Goal: Information Seeking & Learning: Learn about a topic

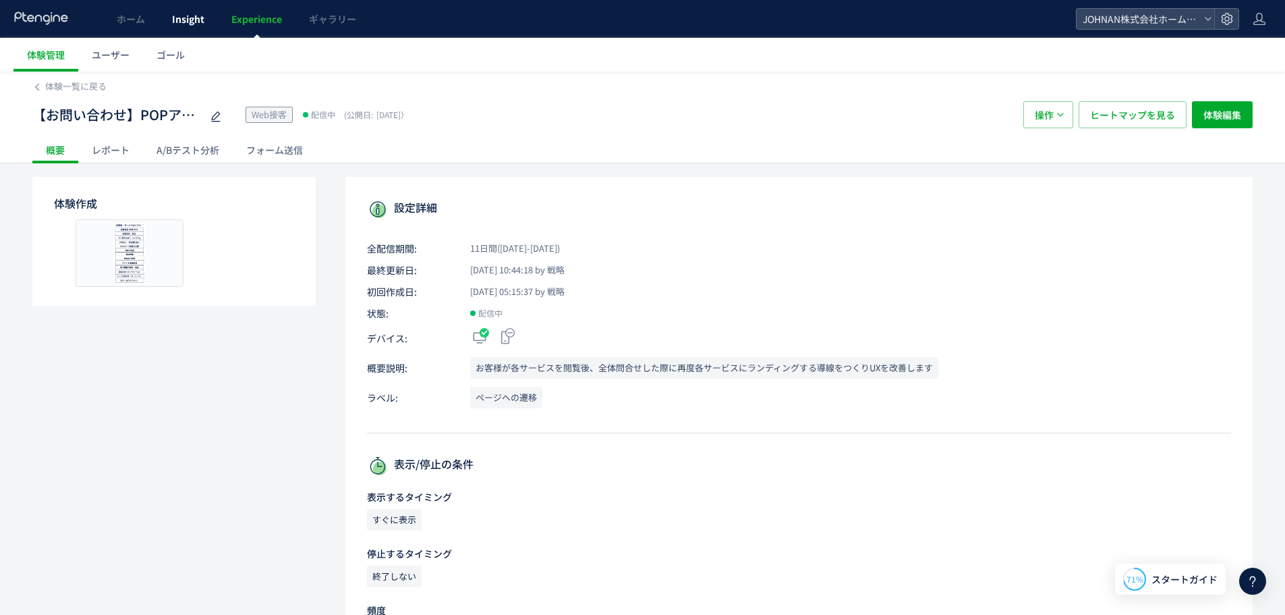
click at [173, 13] on span "Insight" at bounding box center [188, 18] width 32 height 13
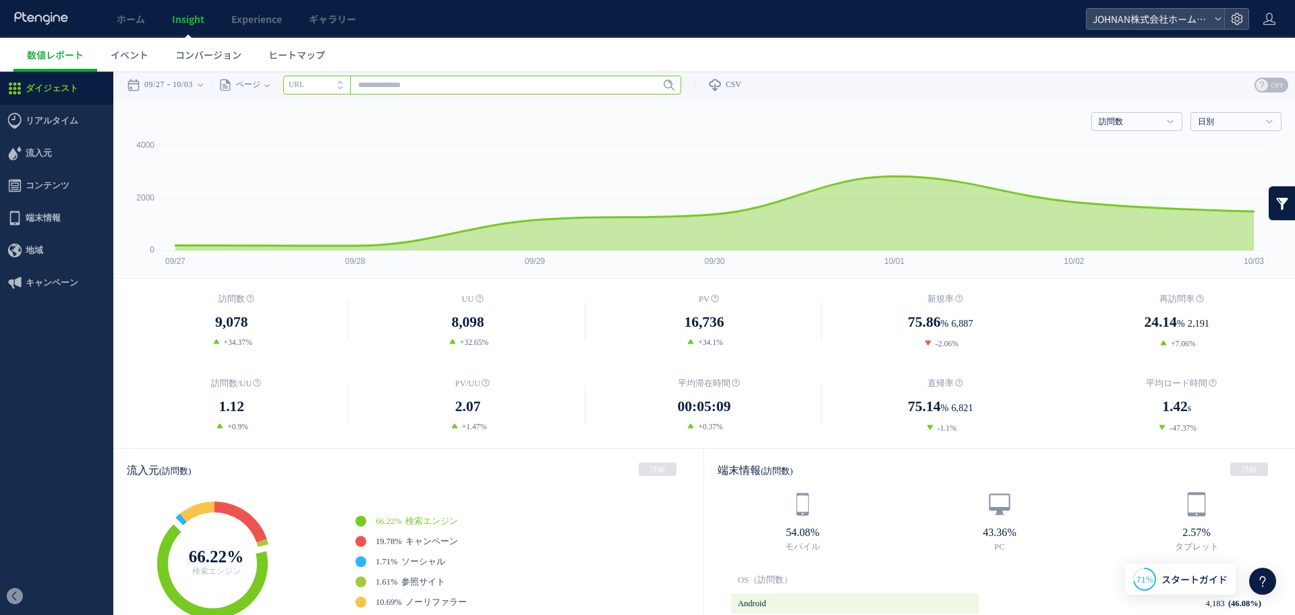
click at [445, 88] on input "text" at bounding box center [482, 85] width 398 height 19
paste input "**********"
click at [671, 86] on span "Enter" at bounding box center [665, 85] width 18 height 15
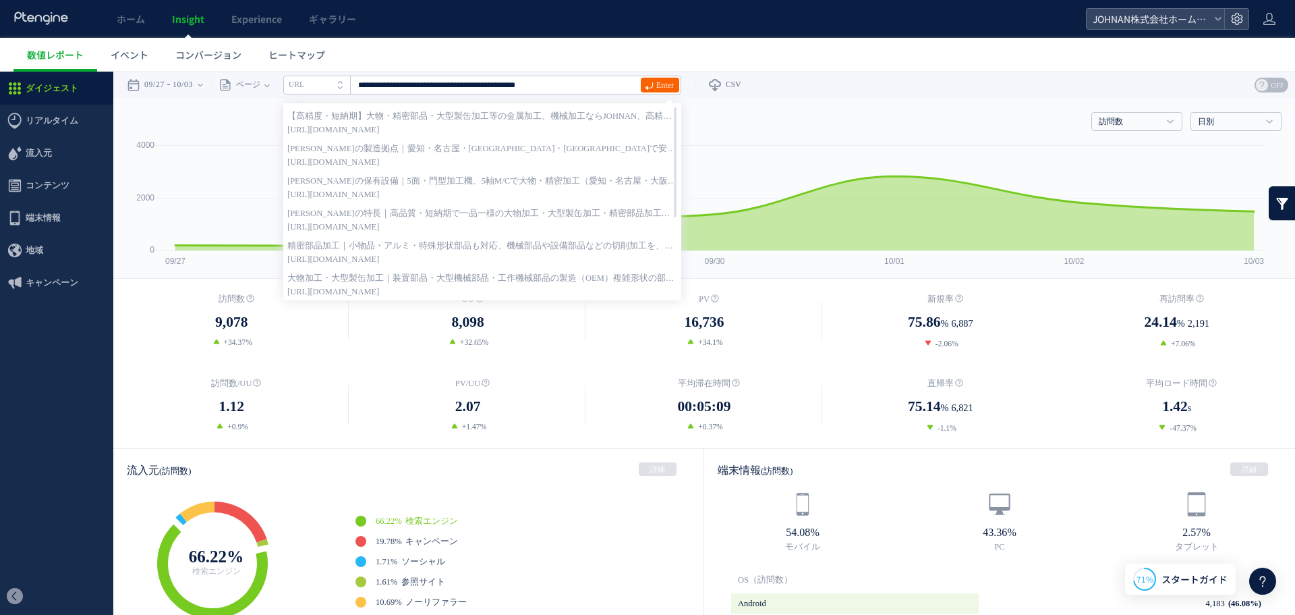
click at [667, 84] on span "Enter" at bounding box center [665, 85] width 18 height 15
click at [668, 79] on span "Enter" at bounding box center [665, 85] width 18 height 15
click at [674, 86] on span "Enter" at bounding box center [665, 85] width 18 height 15
click at [674, 84] on span "Enter" at bounding box center [665, 85] width 18 height 15
click at [588, 83] on input "**********" at bounding box center [482, 85] width 398 height 19
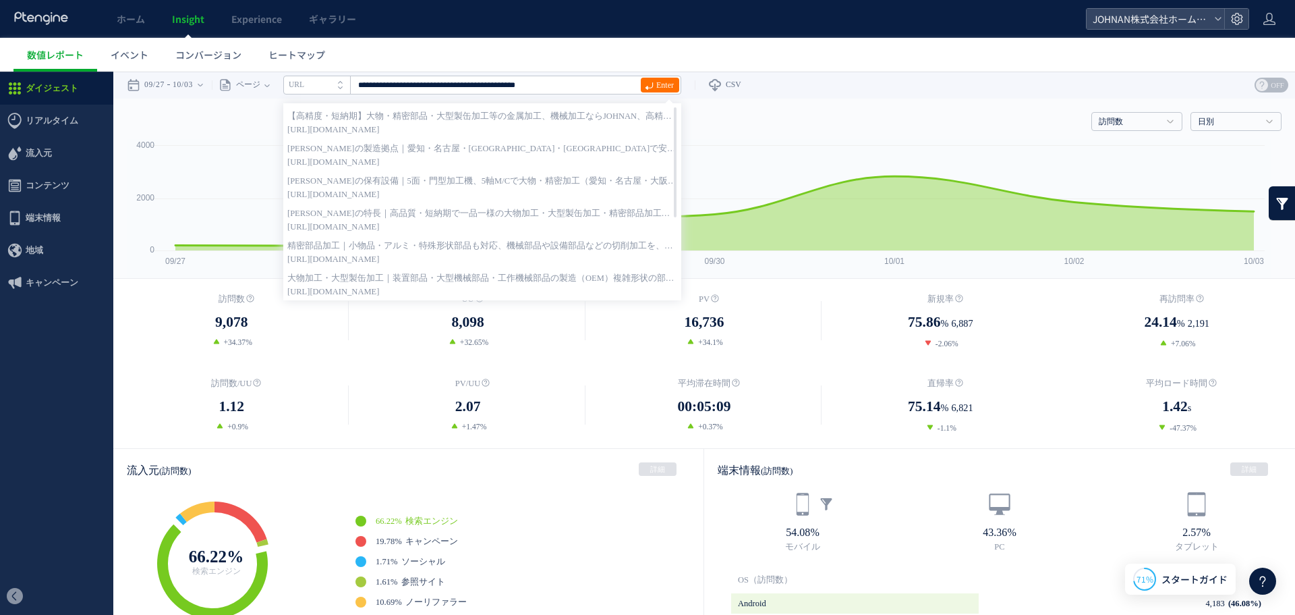
click at [750, 499] on div "54.08% モバイル" at bounding box center [802, 522] width 197 height 62
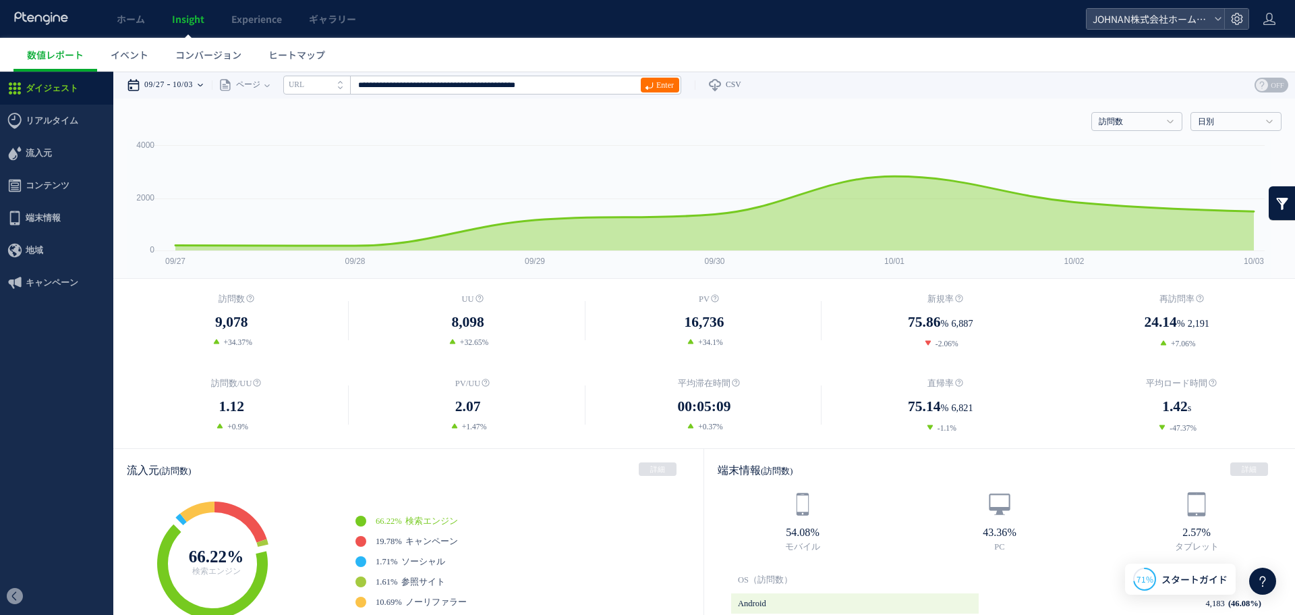
click at [173, 85] on time "10/03" at bounding box center [183, 85] width 20 height 27
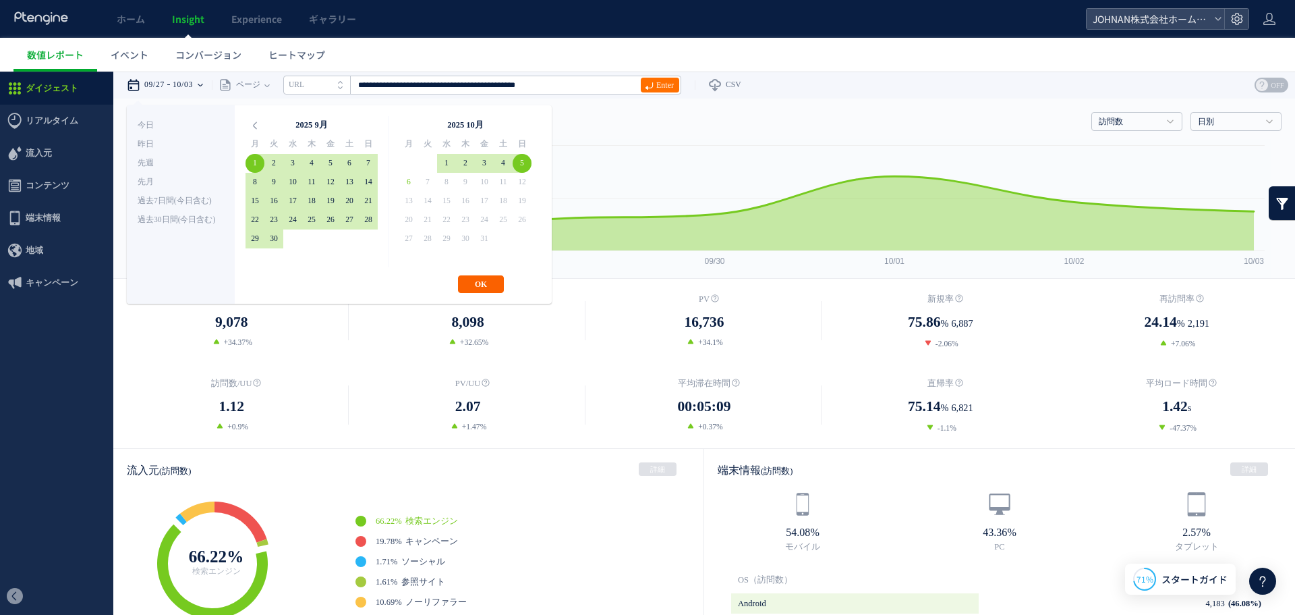
click at [482, 281] on button "OK" at bounding box center [481, 284] width 46 height 18
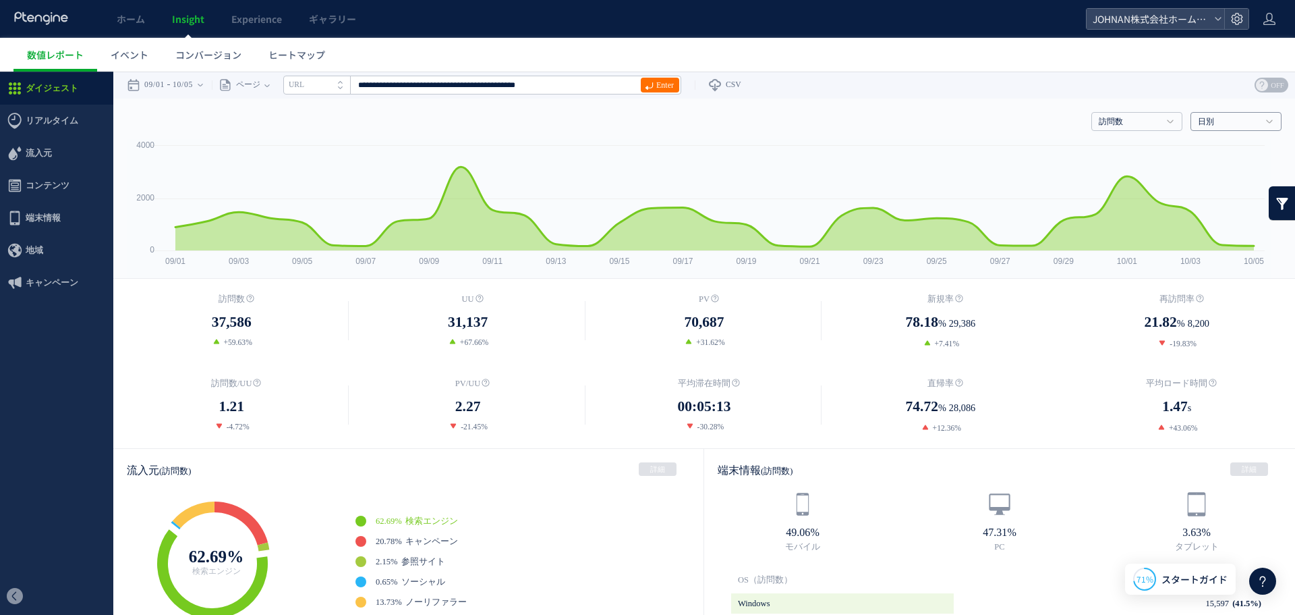
click at [1224, 125] on link "日別" at bounding box center [1228, 122] width 61 height 12
click at [138, 53] on span "イベント" at bounding box center [130, 54] width 38 height 13
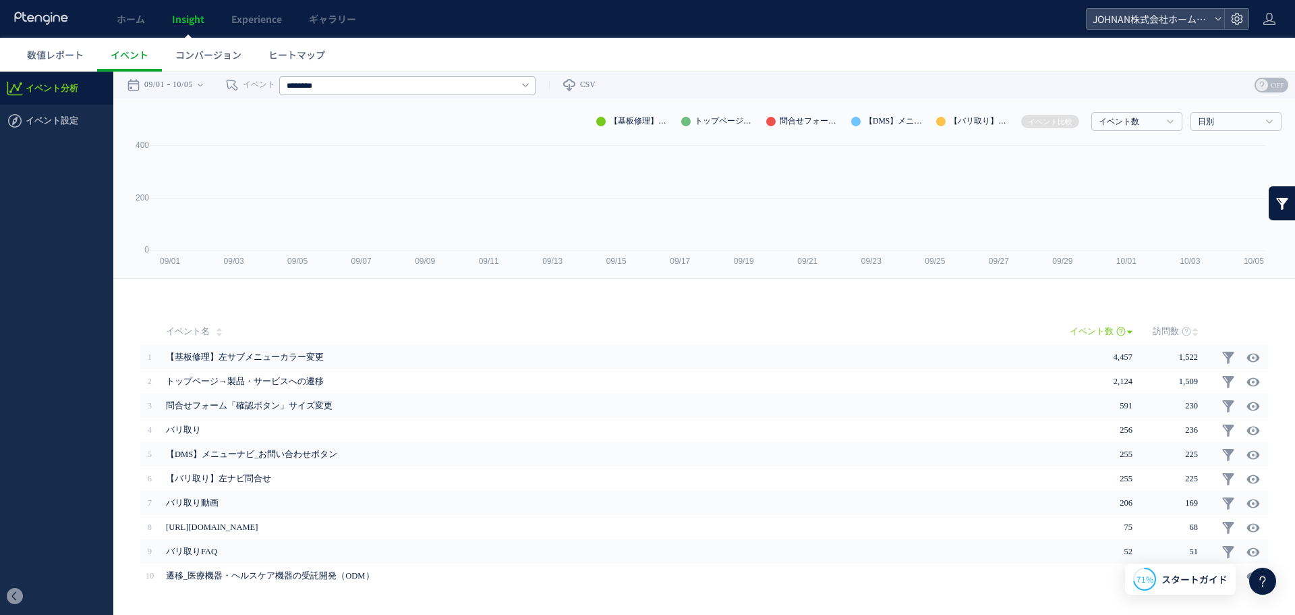
click at [179, 18] on span "Insight" at bounding box center [188, 18] width 32 height 13
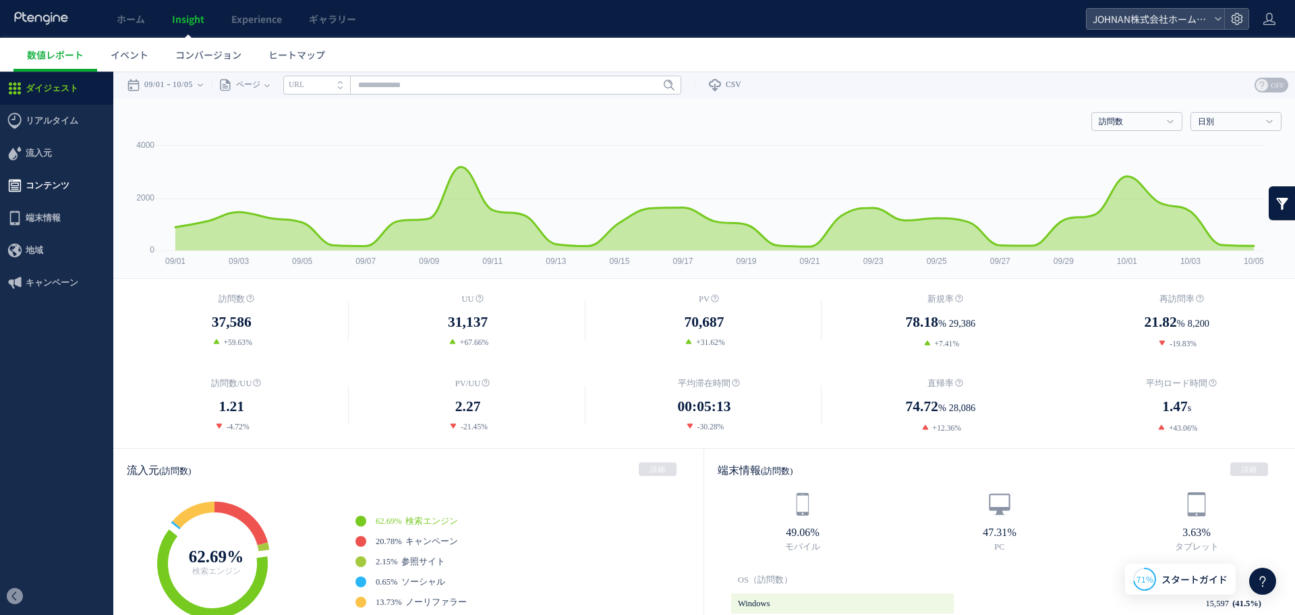
click at [65, 187] on span "コンテンツ" at bounding box center [48, 185] width 44 height 32
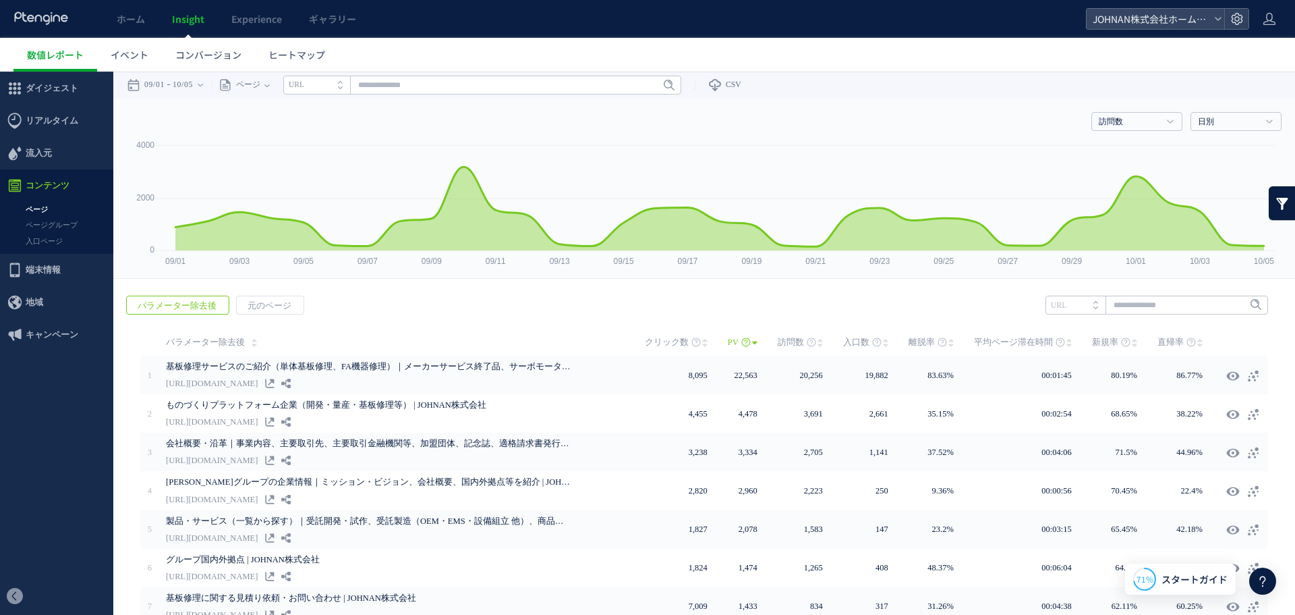
click at [31, 236] on link "入口ページ" at bounding box center [56, 241] width 113 height 16
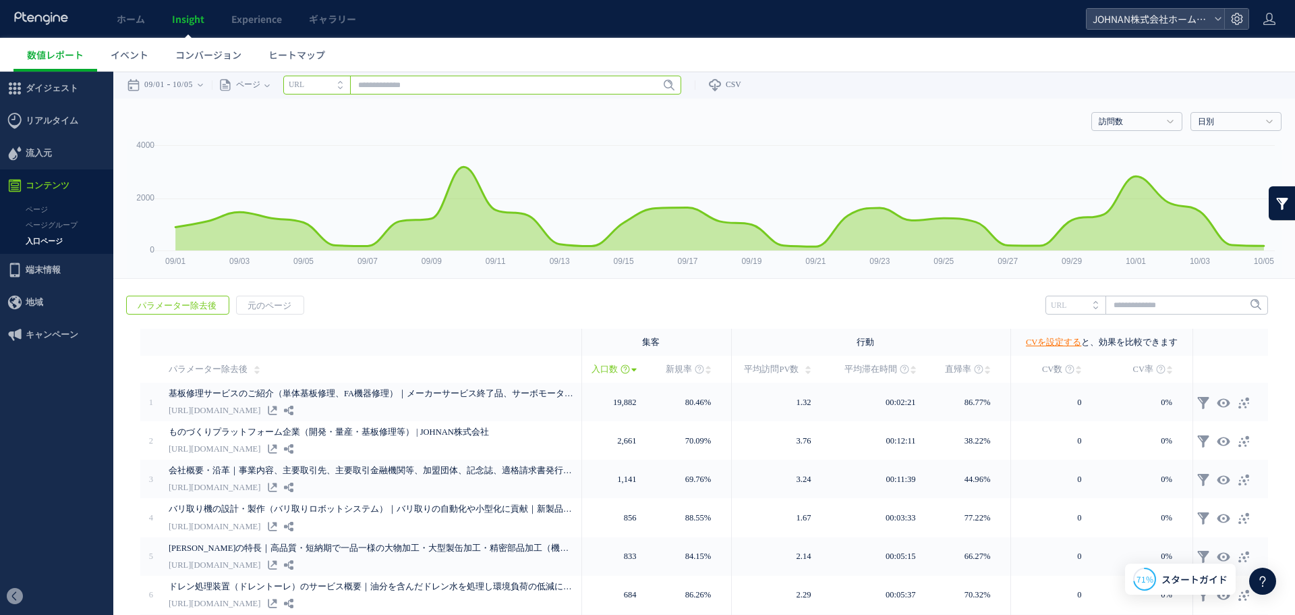
click at [403, 89] on input "text" at bounding box center [482, 85] width 398 height 19
paste input "**********"
click at [403, 89] on input "**********" at bounding box center [482, 85] width 398 height 19
type input "**********"
click at [673, 88] on span "Enter" at bounding box center [665, 85] width 18 height 15
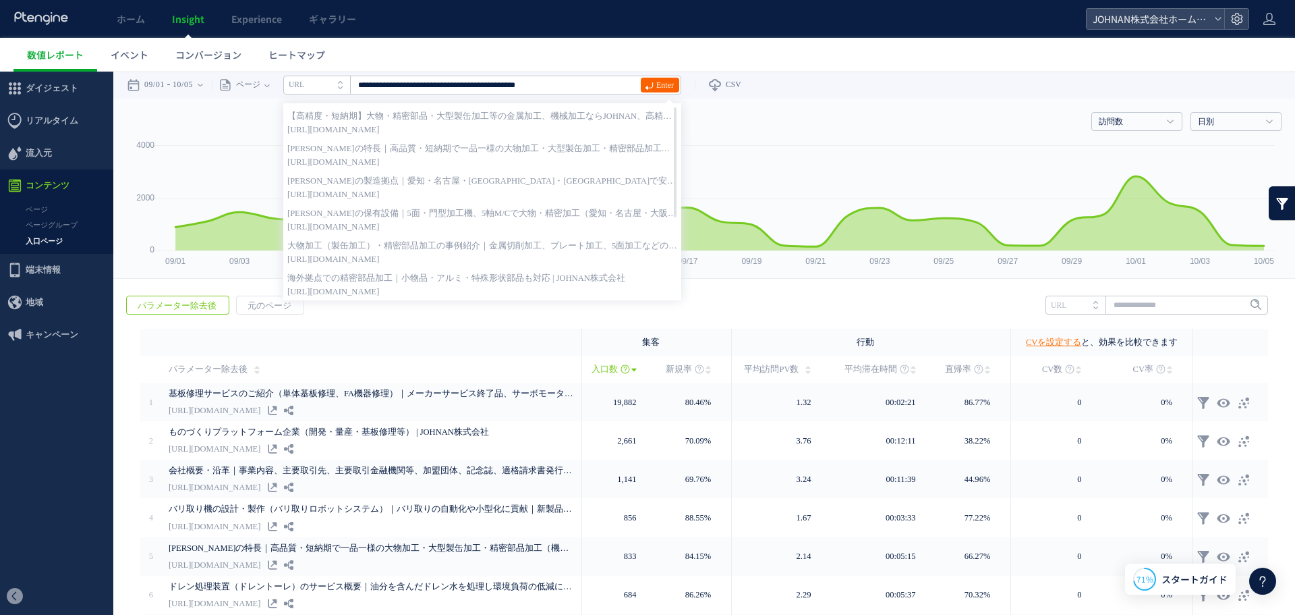
click at [674, 86] on span "Enter" at bounding box center [665, 85] width 18 height 15
click at [779, 300] on div "戻る パラメーター除去後 元のページ ヒートマップを計測させるには、解析コードを実装してください。 実装 URL" at bounding box center [704, 556] width 1182 height 548
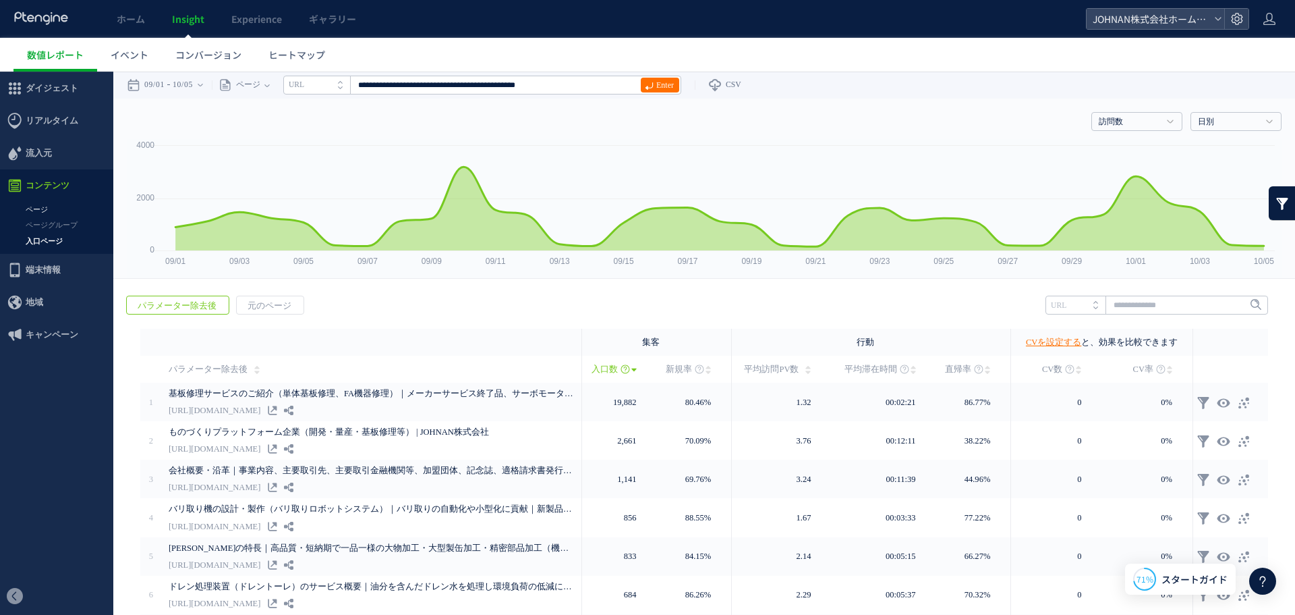
click at [39, 211] on link "ページ" at bounding box center [56, 210] width 113 height 16
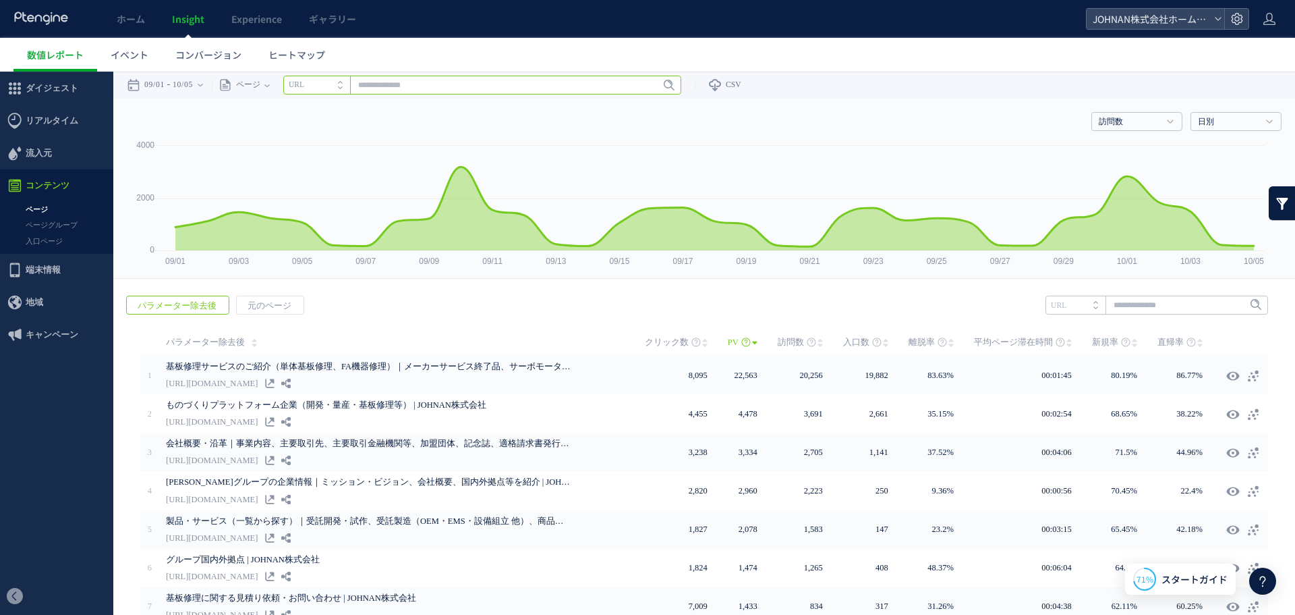
click at [495, 88] on input "text" at bounding box center [482, 85] width 398 height 19
paste input "**********"
type input "**********"
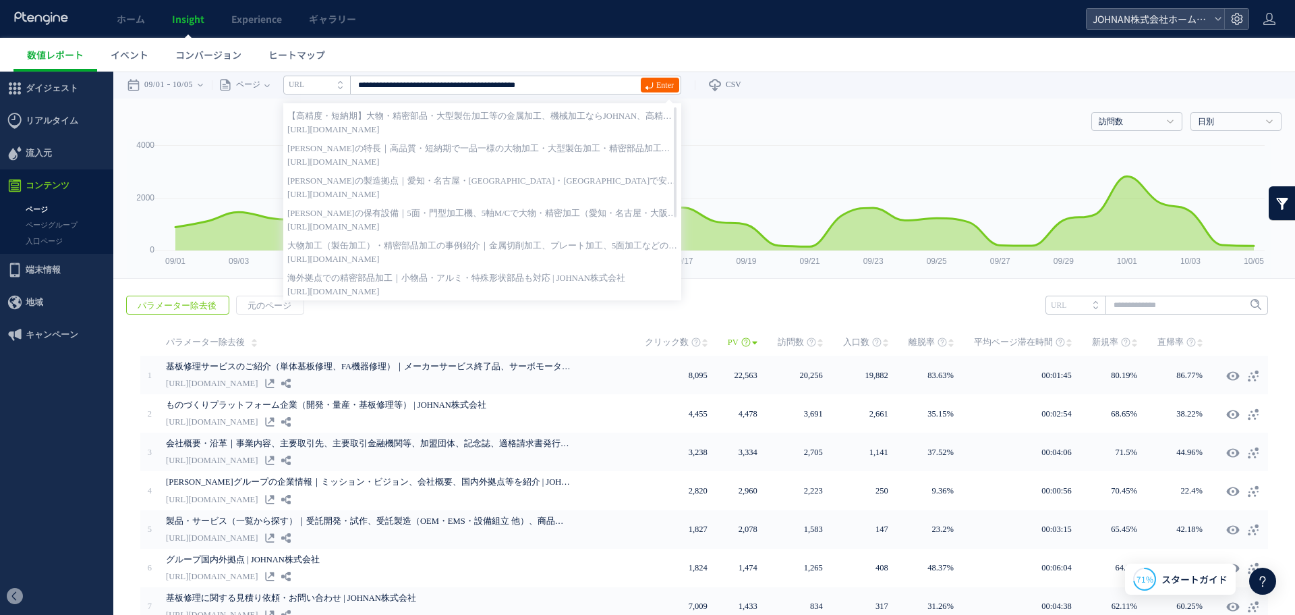
click at [674, 82] on span "Enter" at bounding box center [665, 85] width 18 height 15
click at [783, 137] on div "訪問数 訪問数 UU PV 新規率 再訪問率 訪問数/UU PV/UU 平均滞在時間 直帰率 平均ロード時間 日別" at bounding box center [704, 118] width 1155 height 40
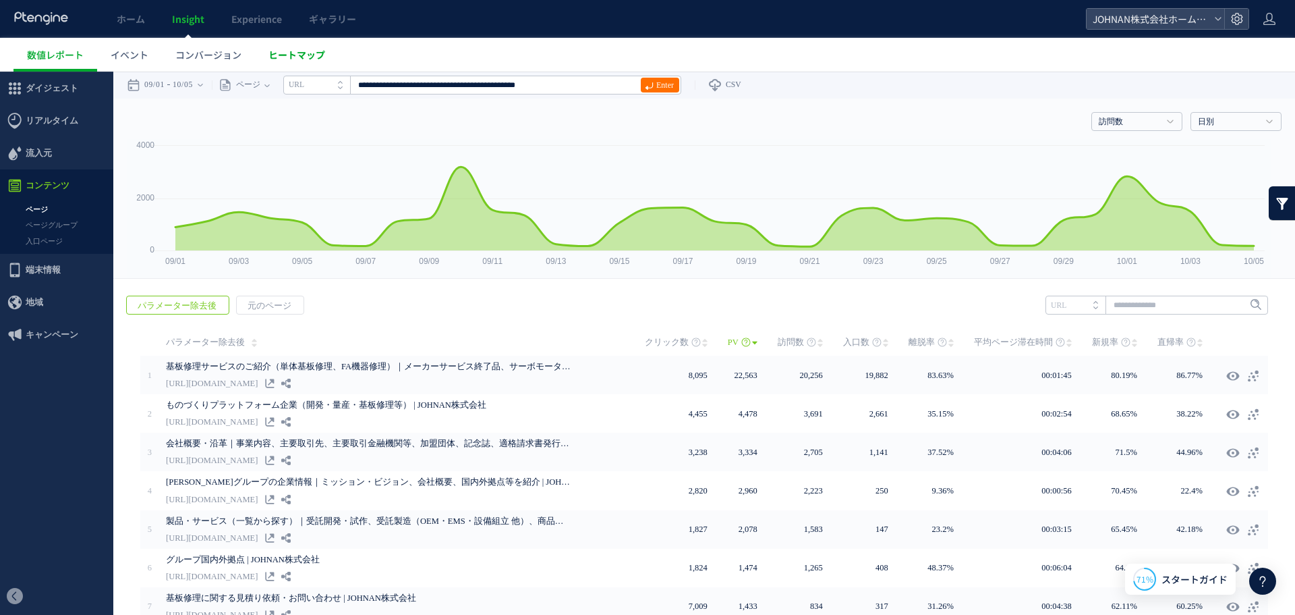
click at [320, 54] on span "ヒートマップ" at bounding box center [297, 54] width 57 height 13
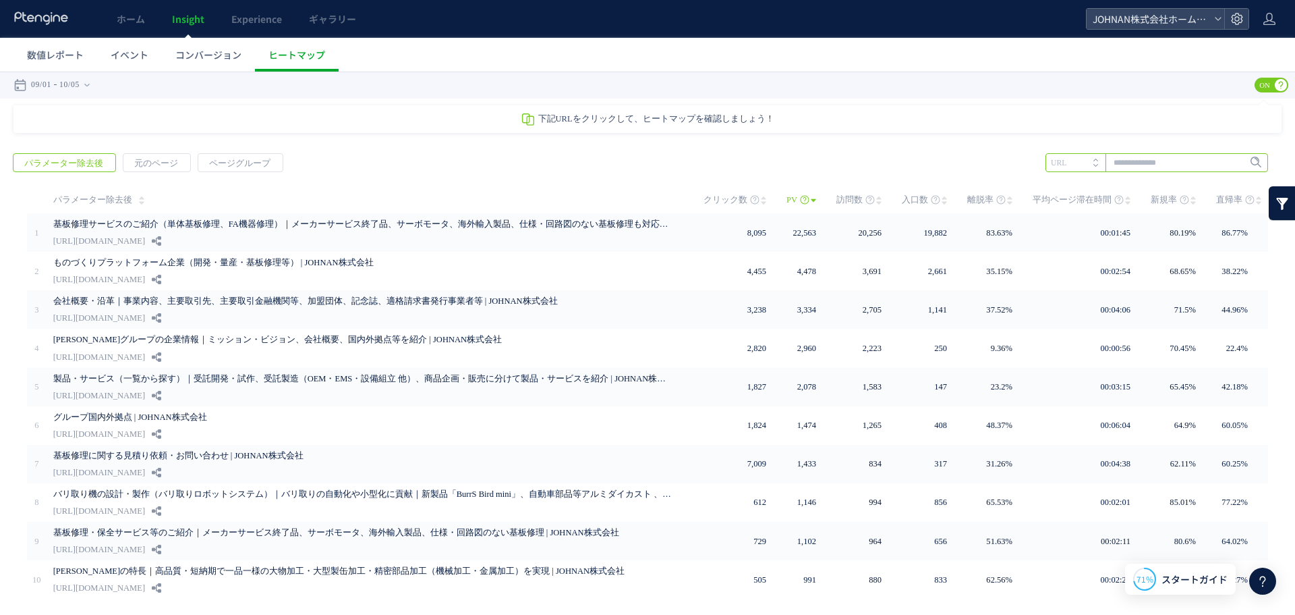
click at [1178, 157] on input "text" at bounding box center [1157, 162] width 223 height 19
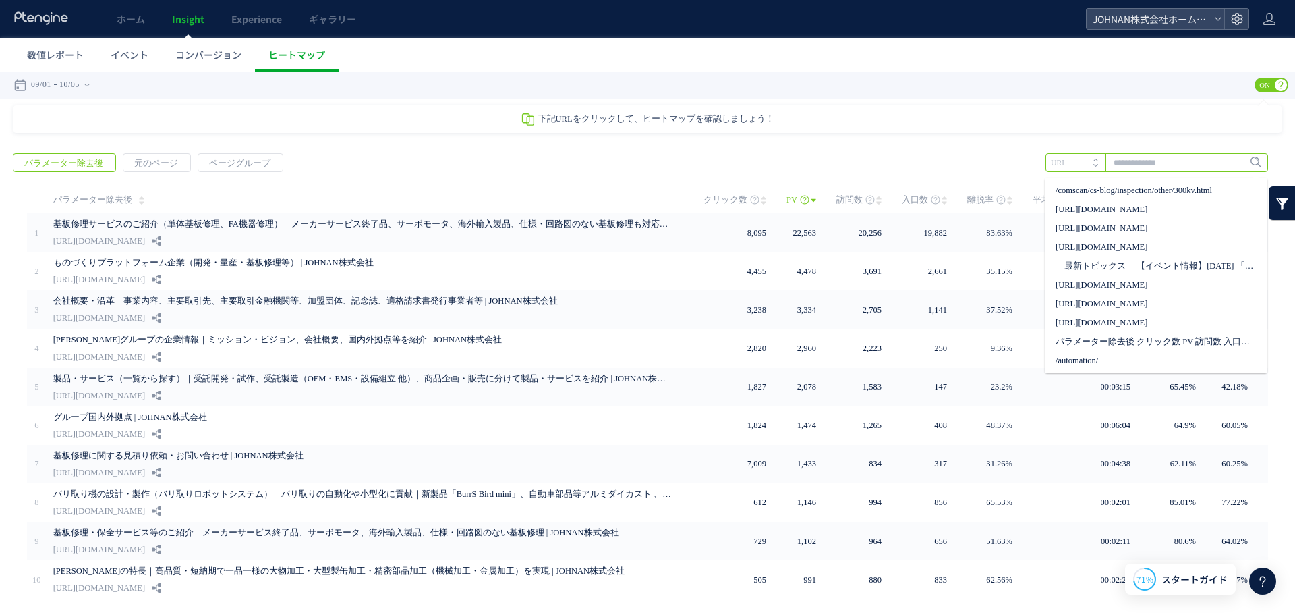
paste input "**********"
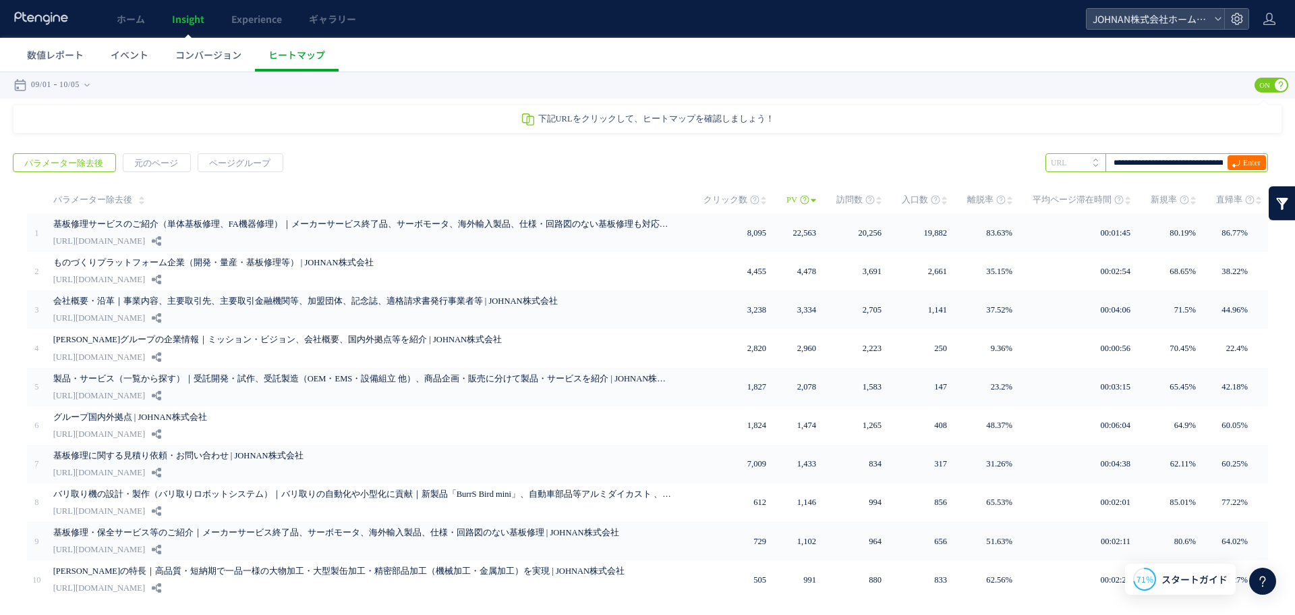
scroll to position [0, 85]
click at [1179, 158] on input "**********" at bounding box center [1157, 162] width 223 height 19
type input "**********"
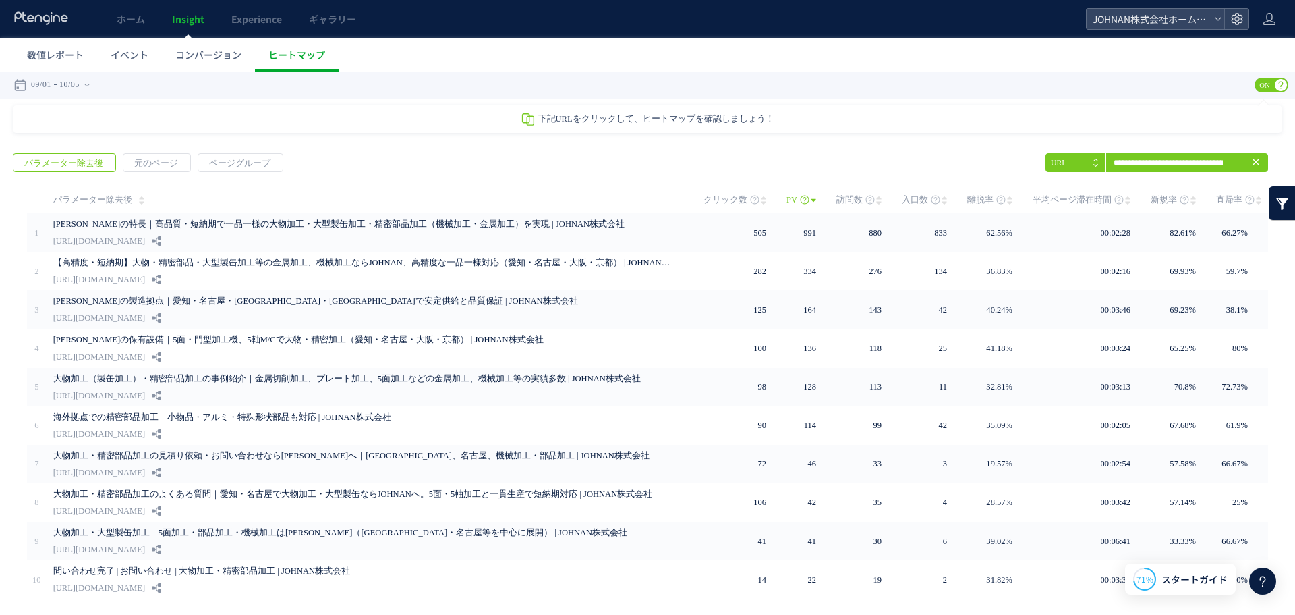
click at [791, 196] on span "PV" at bounding box center [792, 199] width 11 height 27
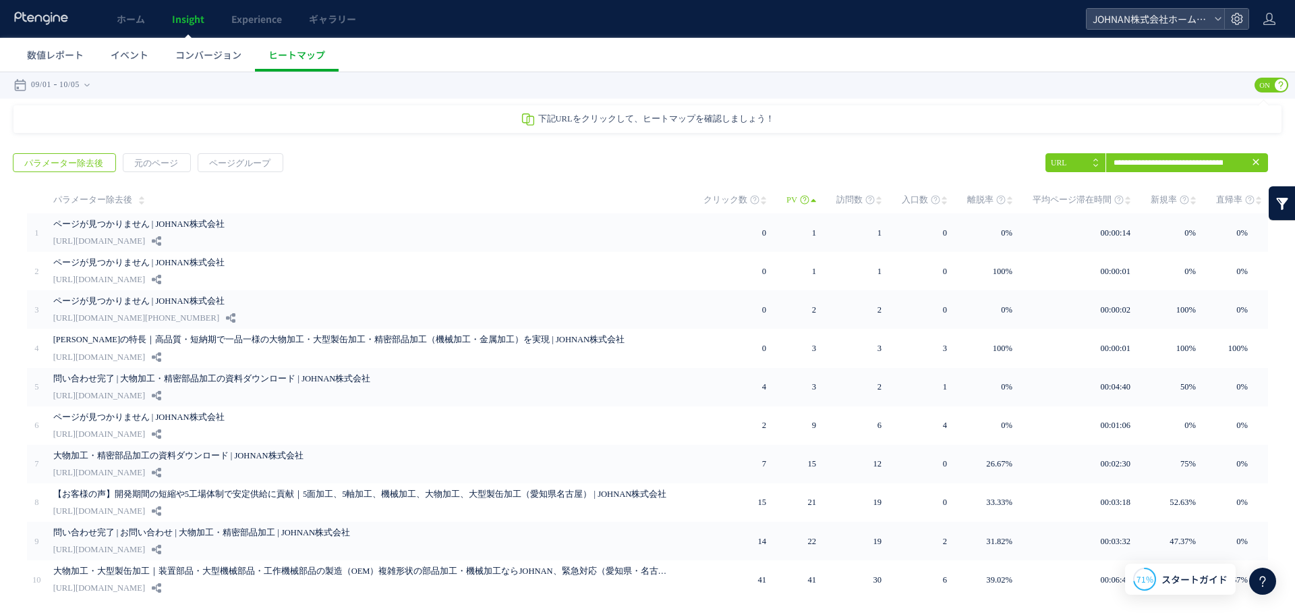
click at [800, 202] on icon at bounding box center [804, 199] width 9 height 9
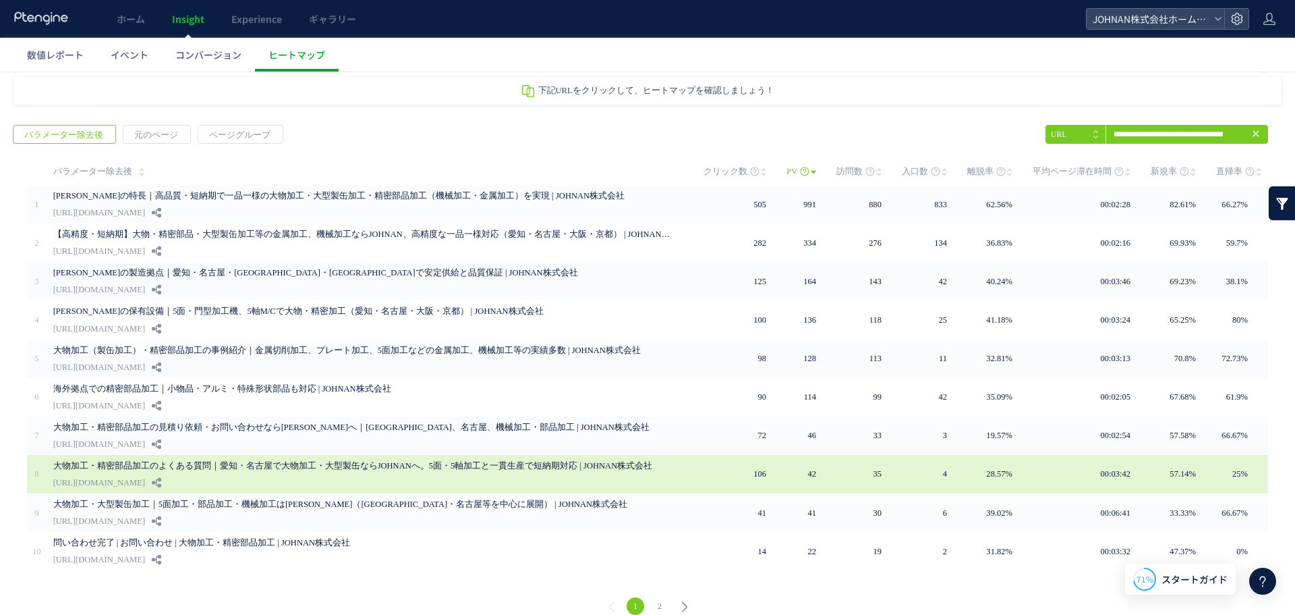
scroll to position [41, 0]
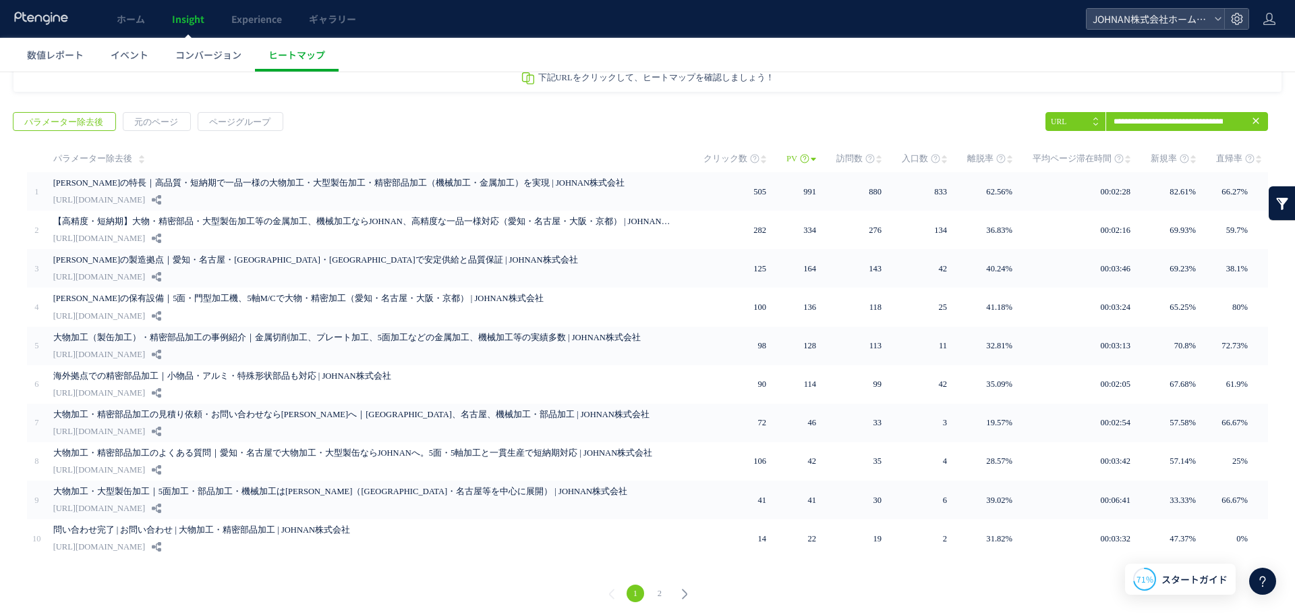
click at [681, 586] on icon at bounding box center [684, 593] width 19 height 19
click at [654, 588] on html ".cls-1 { fill-rule: evenodd; } .cls-1 { fill: #ececec; } .cls-2 { fill: #929292…" at bounding box center [647, 324] width 1295 height 589
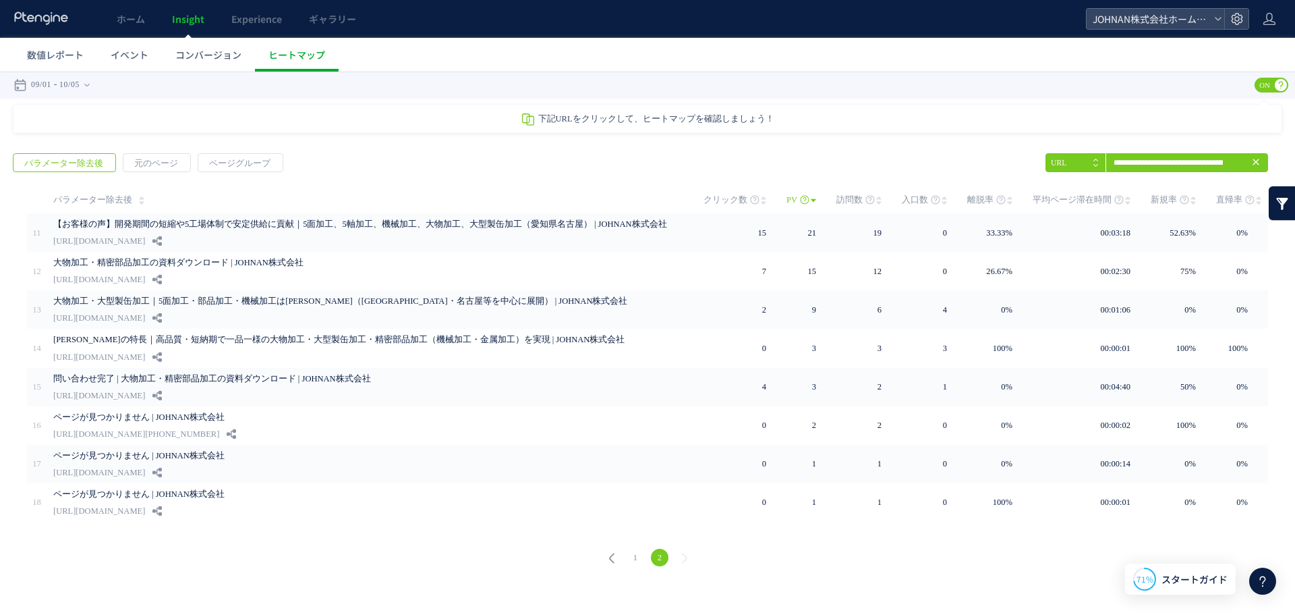
scroll to position [0, 0]
click at [634, 551] on link "1" at bounding box center [636, 557] width 18 height 18
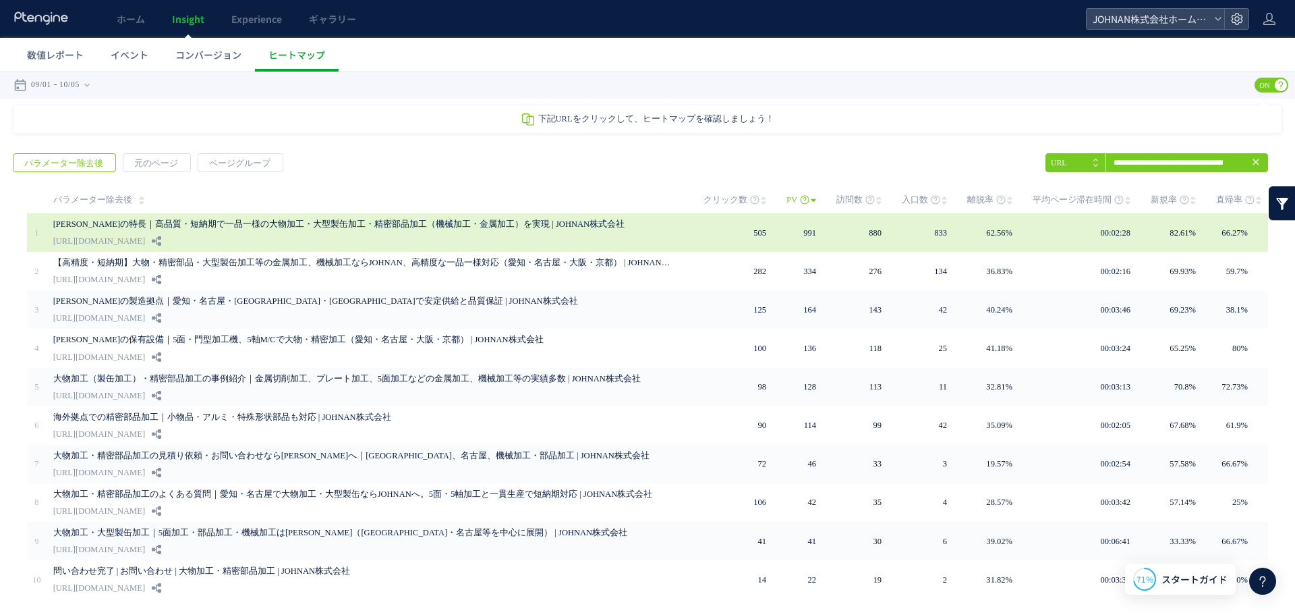
click at [549, 226] on link "[PERSON_NAME]の特長｜高品質・短納期で一品一様の大物加工・大型製缶加工・精密部品加工（機械加工・金属加工）を実現 | JOHNAN株式会社" at bounding box center [363, 224] width 621 height 16
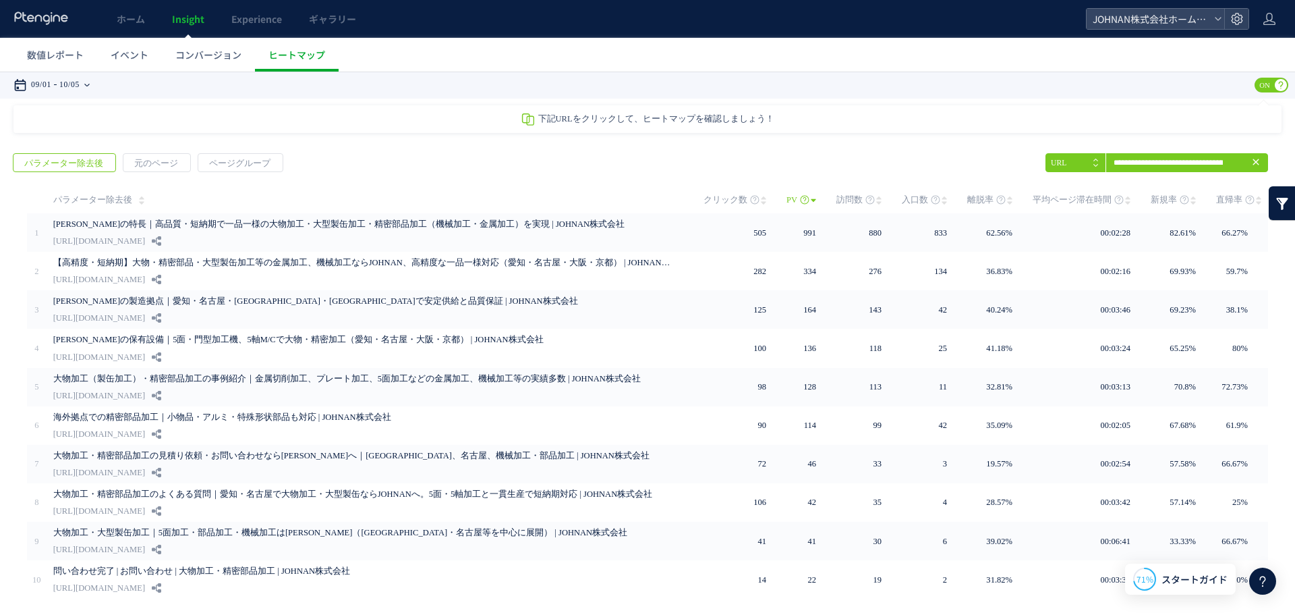
click at [90, 82] on icon at bounding box center [86, 85] width 5 height 27
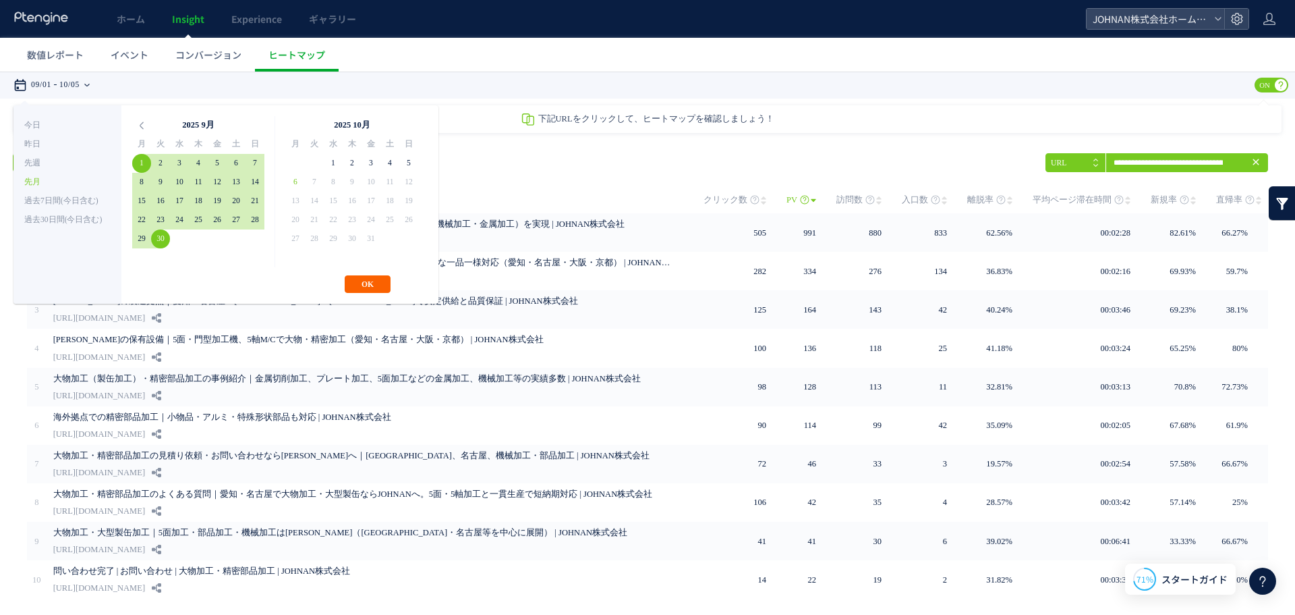
click at [376, 284] on button "OK" at bounding box center [368, 284] width 46 height 18
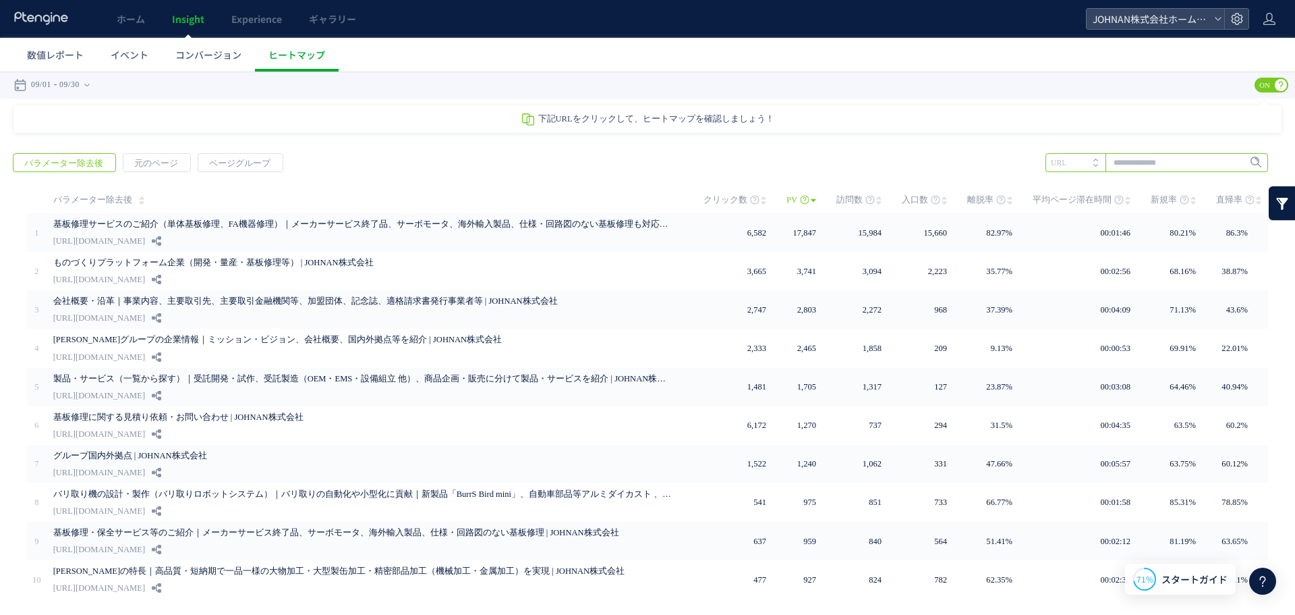
click at [1124, 170] on input "text" at bounding box center [1157, 162] width 223 height 19
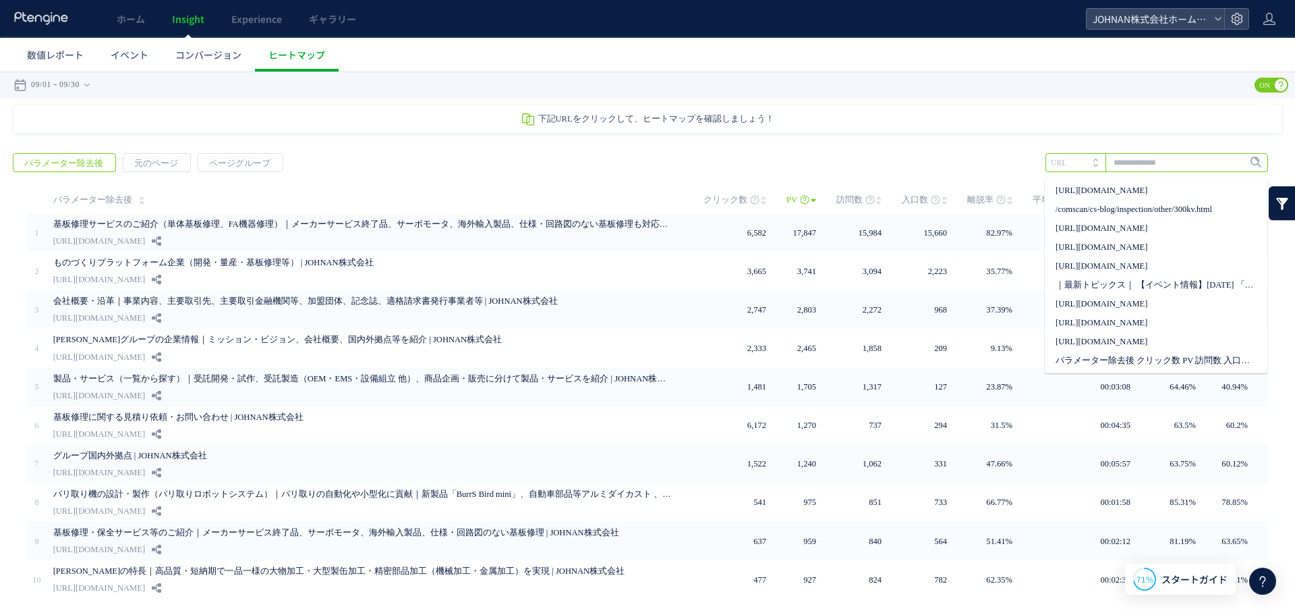
paste input "**********"
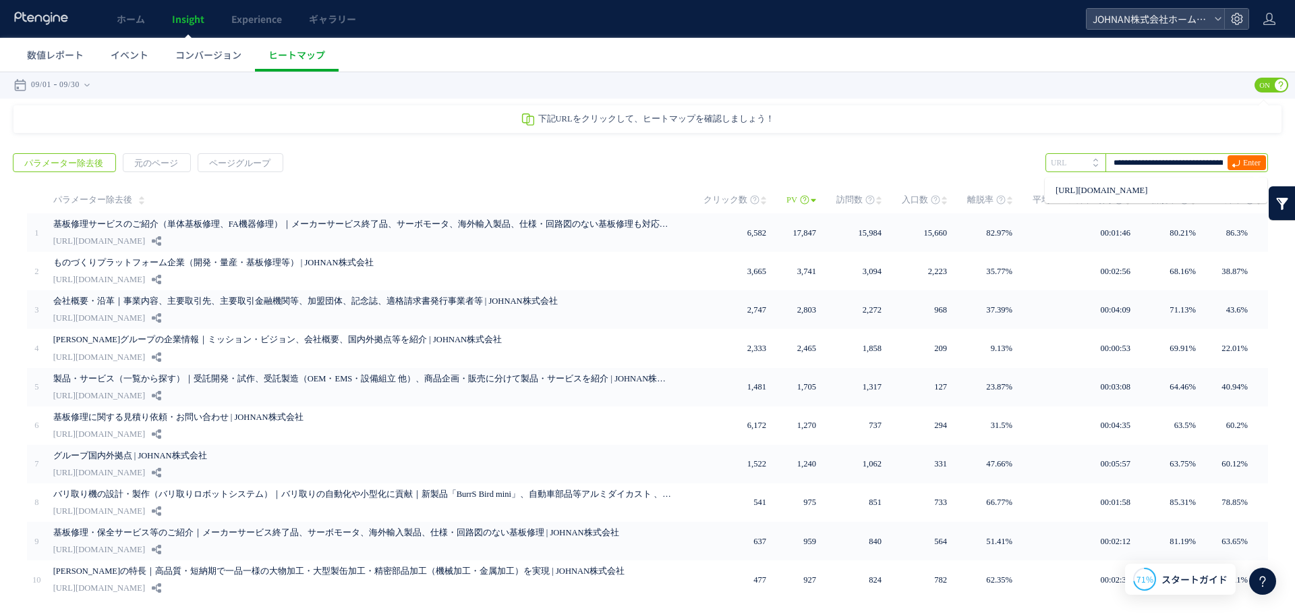
scroll to position [0, 85]
type input "**********"
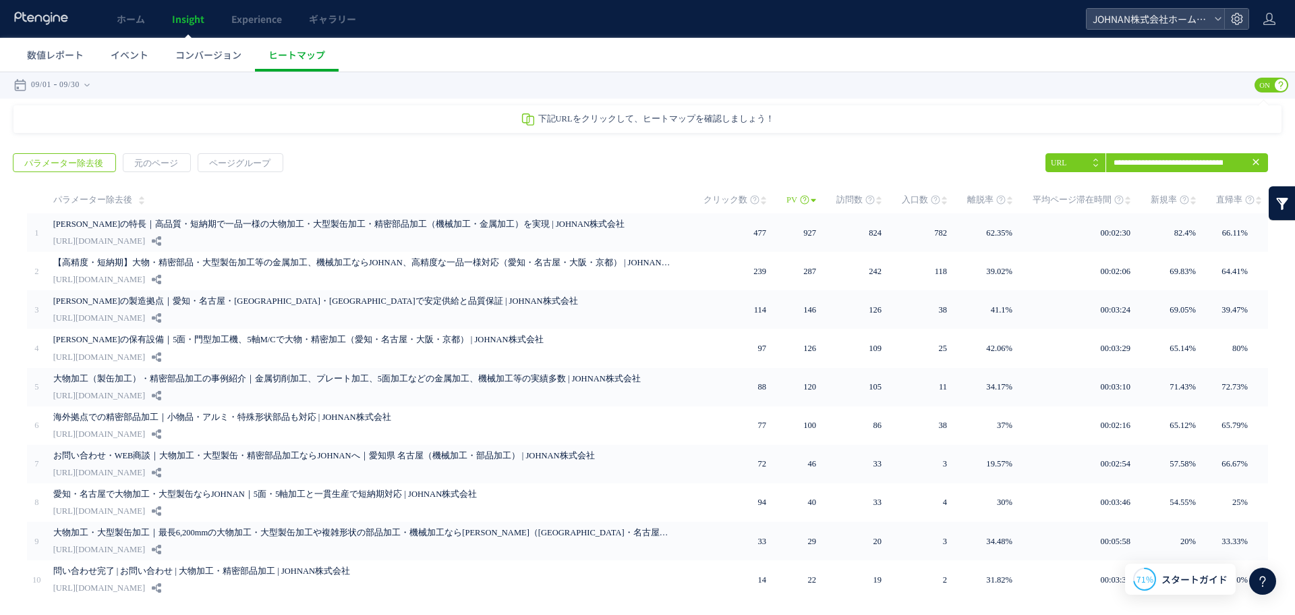
click at [978, 190] on span "離脱率" at bounding box center [980, 199] width 26 height 27
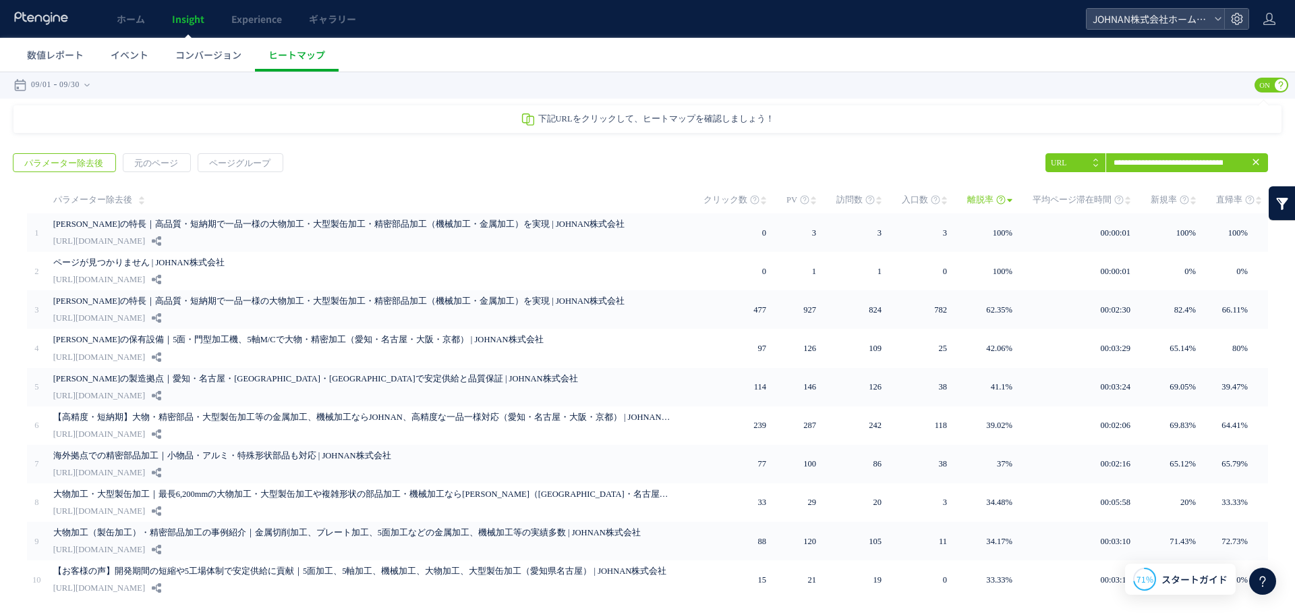
click at [975, 197] on span "離脱率" at bounding box center [980, 199] width 26 height 27
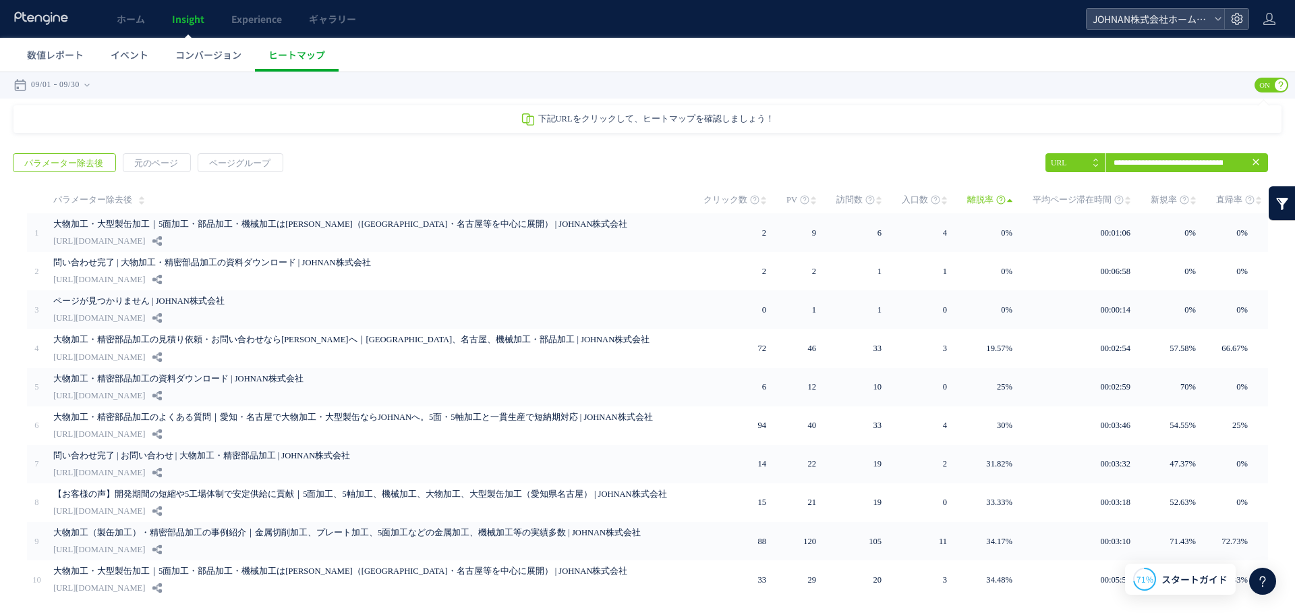
click at [972, 194] on span "離脱率" at bounding box center [980, 199] width 26 height 27
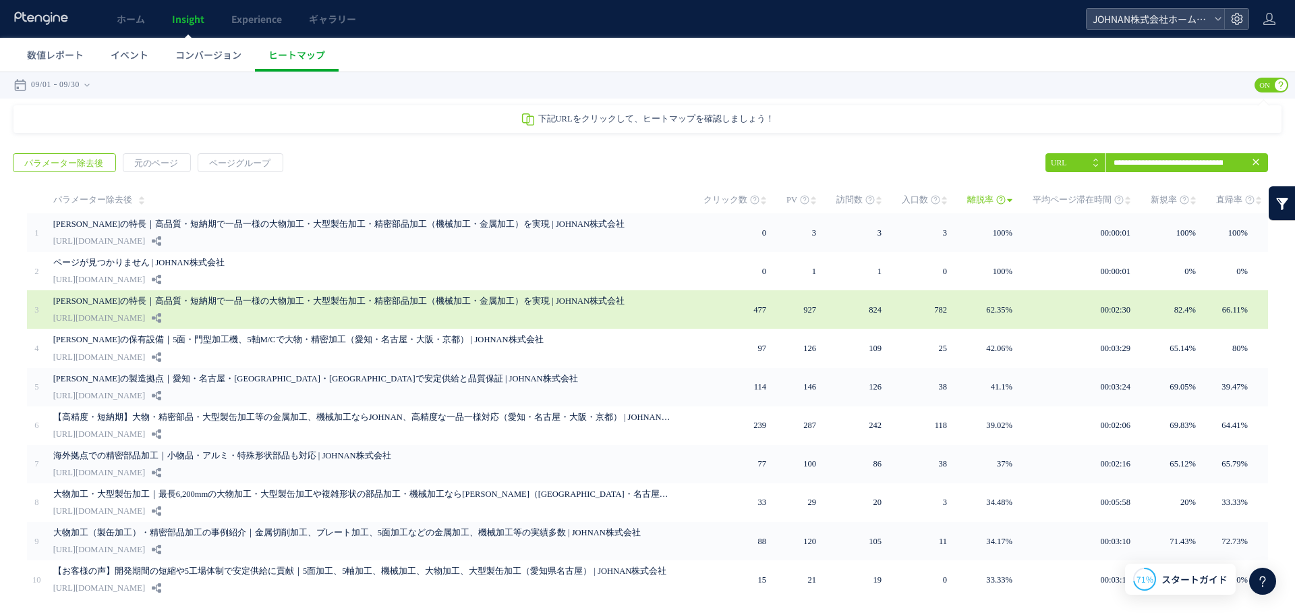
click at [233, 300] on link "[PERSON_NAME]の特長｜高品質・短納期で一品一様の大物加工・大型製缶加工・精密部品加工（機械加工・金属加工）を実現 | JOHNAN株式会社" at bounding box center [363, 301] width 621 height 16
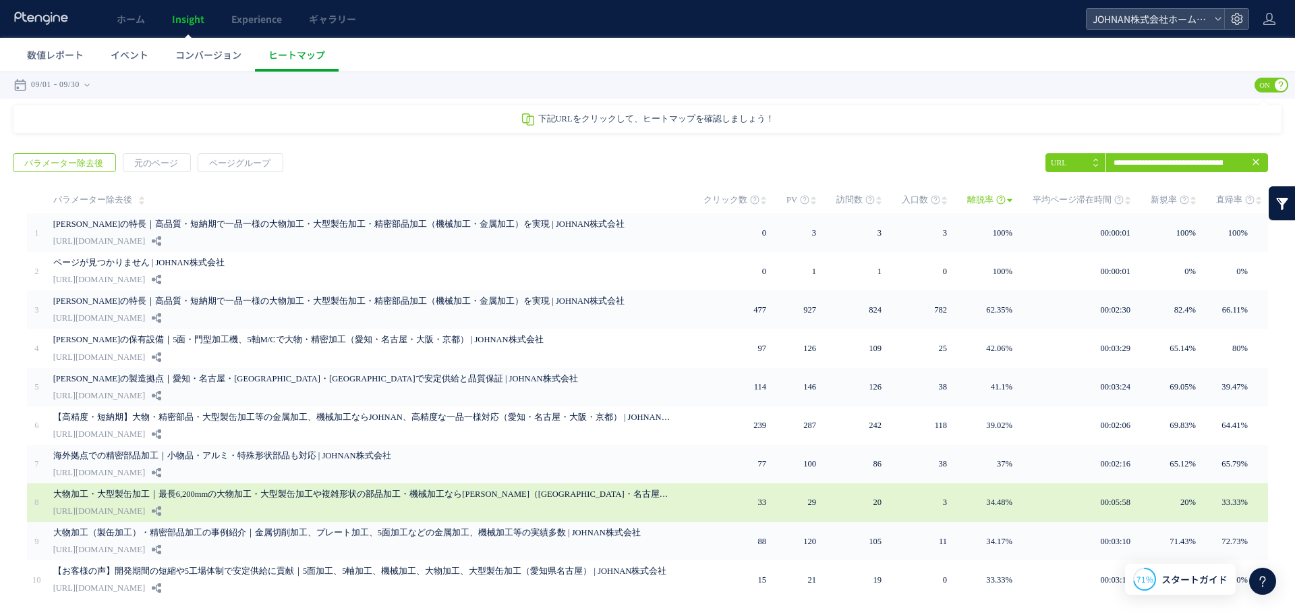
click at [145, 503] on link "[URL][DOMAIN_NAME]" at bounding box center [99, 511] width 92 height 16
click at [0, 72] on div "ヒートマップを起動しています..." at bounding box center [0, 72] width 0 height 0
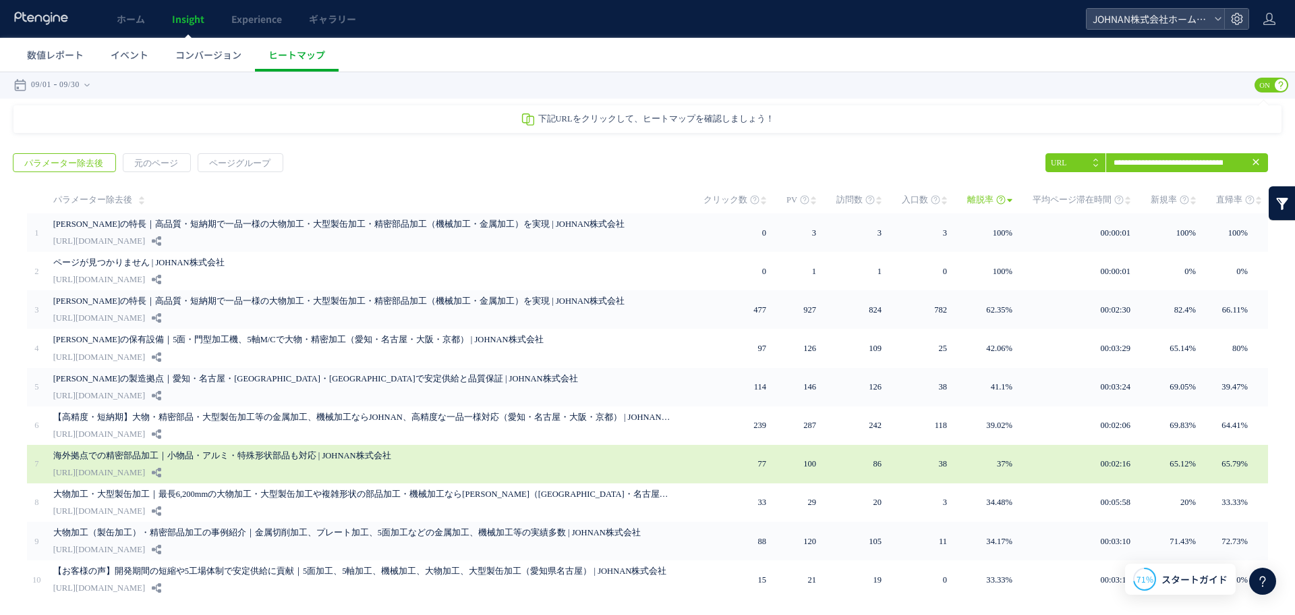
click at [360, 461] on div "海外拠点での精密部品加工｜小物品・アルミ・特殊形状部品も対応 | JOHNAN株式会社 [URL][DOMAIN_NAME]" at bounding box center [368, 464] width 631 height 38
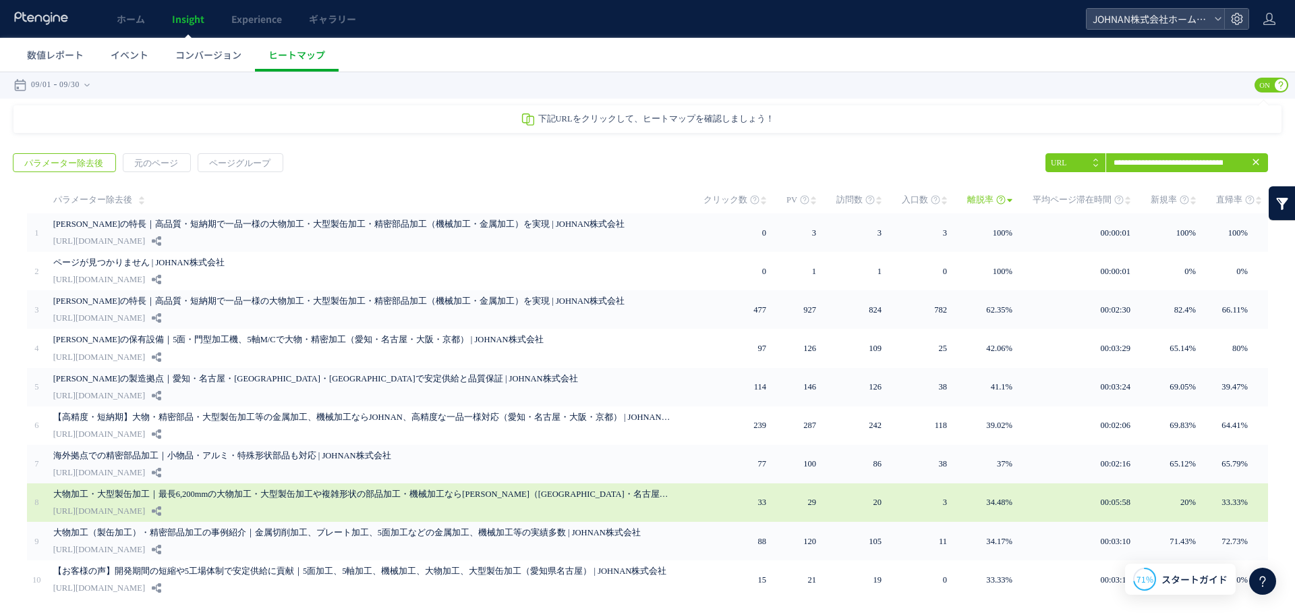
click at [237, 498] on link "大物加工・大型製缶加工｜最長6,200mmの大物加工・大型製缶加工や複雑形状の部品加工・機械加工なら[PERSON_NAME]（[GEOGRAPHIC_DAT…" at bounding box center [363, 494] width 621 height 16
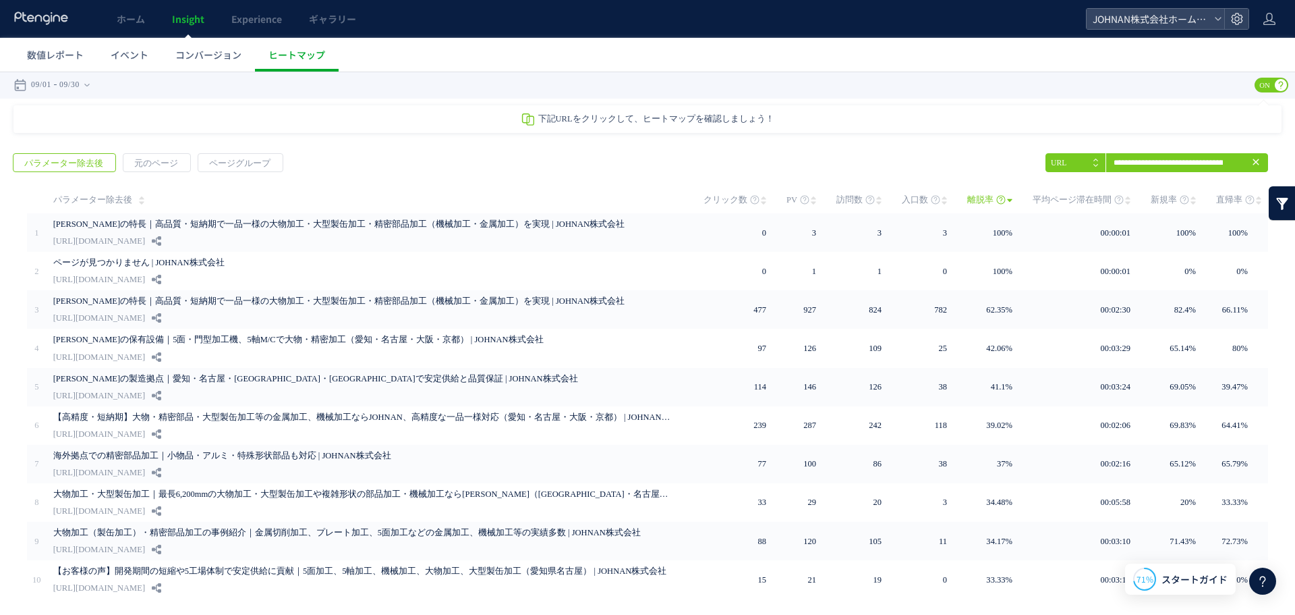
click at [915, 202] on span "入口数" at bounding box center [915, 199] width 26 height 27
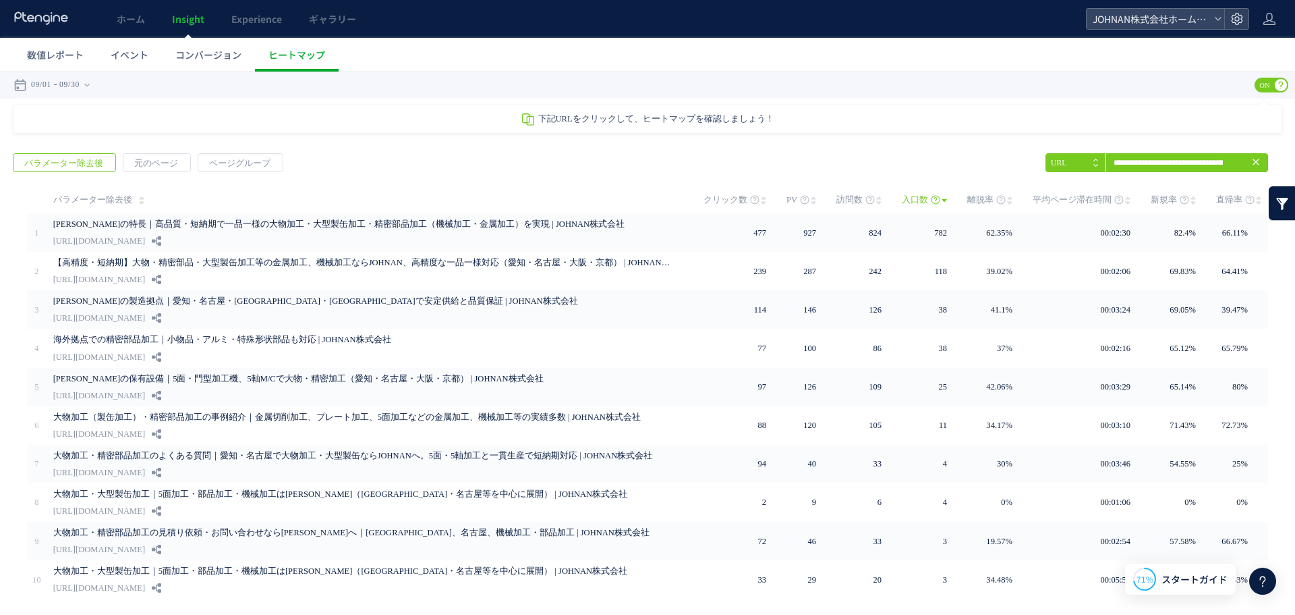
click at [681, 199] on tr "パラメーター除去後 PV" at bounding box center [647, 199] width 1241 height 27
click at [671, 197] on td "パラメーター除去後" at bounding box center [366, 199] width 638 height 27
click at [675, 198] on td "パラメーター除去後" at bounding box center [366, 199] width 638 height 27
drag, startPoint x: 675, startPoint y: 198, endPoint x: 721, endPoint y: 197, distance: 45.2
click at [676, 198] on td "パラメーター除去後" at bounding box center [366, 199] width 638 height 27
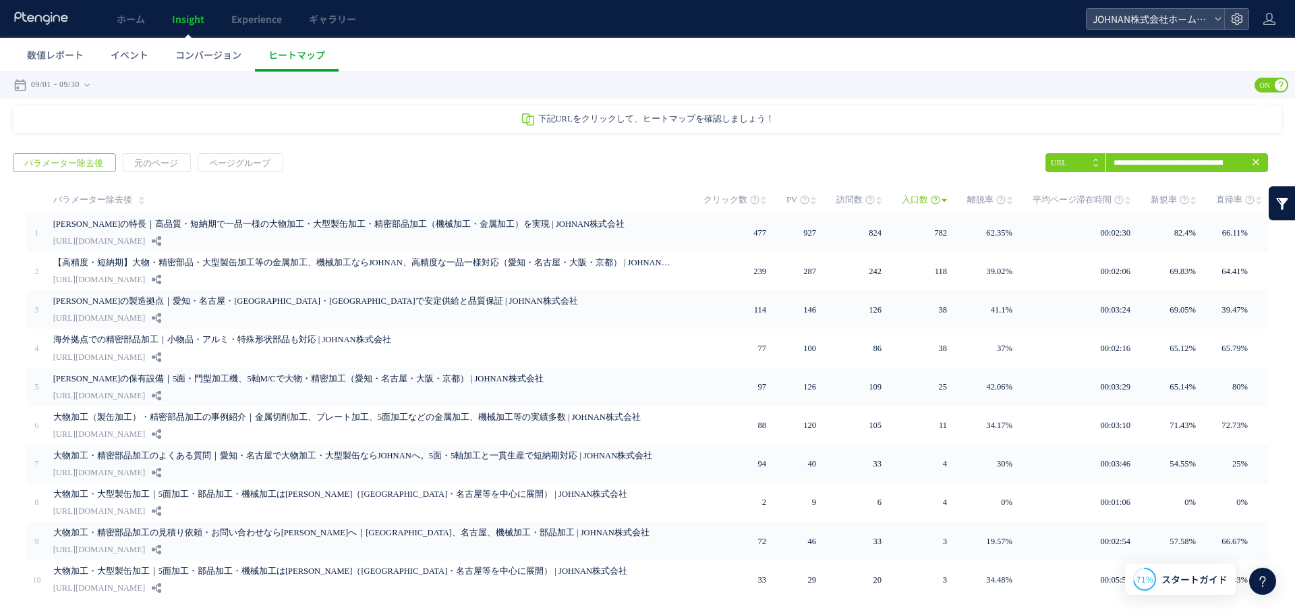
click at [516, 157] on div "戻る パラメーター除去後 元のページ ページグループ 実装" at bounding box center [647, 400] width 1295 height 521
